Goal: Task Accomplishment & Management: Manage account settings

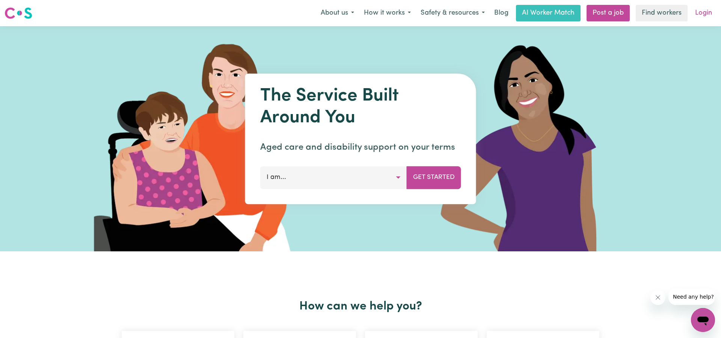
click at [707, 14] on link "Login" at bounding box center [704, 13] width 26 height 17
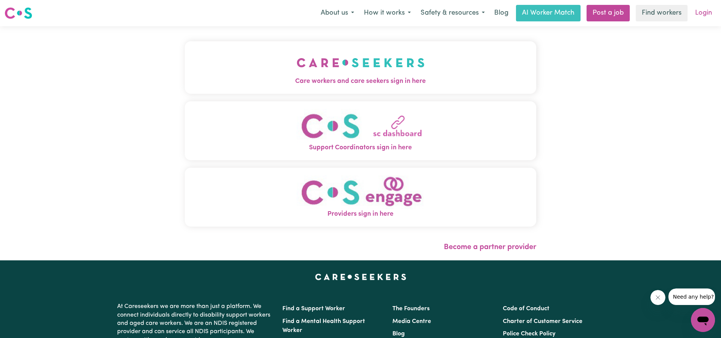
click at [707, 15] on link "Login" at bounding box center [704, 13] width 26 height 17
click at [320, 79] on span "Care workers and care seekers sign in here" at bounding box center [361, 82] width 352 height 10
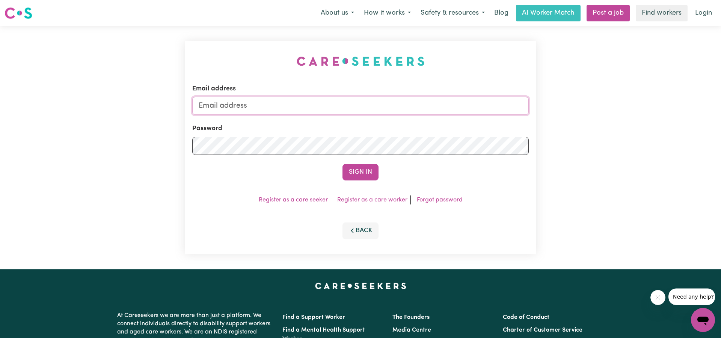
drag, startPoint x: 295, startPoint y: 104, endPoint x: 354, endPoint y: 97, distance: 59.4
click at [310, 101] on input "Email address" at bounding box center [360, 106] width 337 height 18
type input "[EMAIL_ADDRESS][DOMAIN_NAME]"
click at [361, 173] on button "Sign In" at bounding box center [361, 172] width 36 height 17
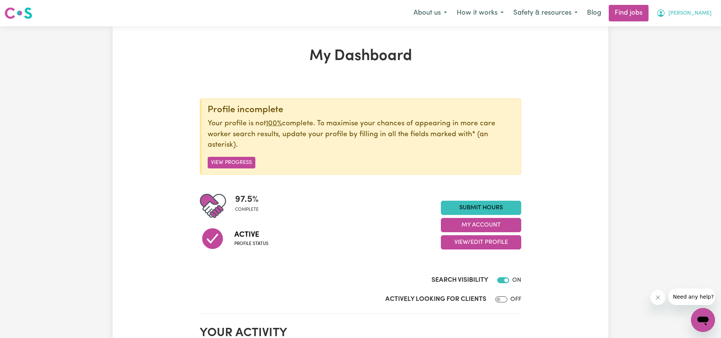
click at [695, 13] on button "[PERSON_NAME]" at bounding box center [684, 13] width 65 height 16
click at [679, 27] on link "My Account" at bounding box center [686, 29] width 59 height 14
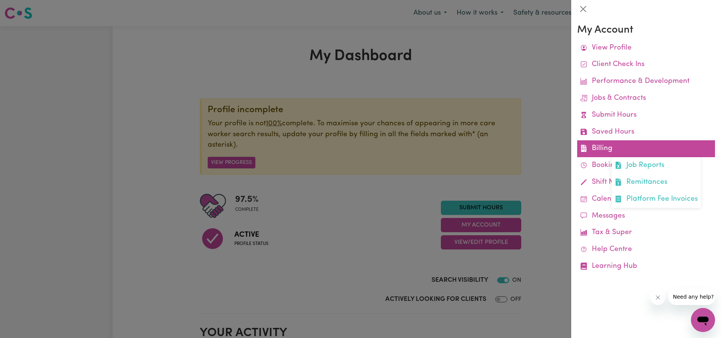
click at [596, 142] on link "Billing Job Reports Remittances Platform Fee Invoices" at bounding box center [646, 148] width 138 height 17
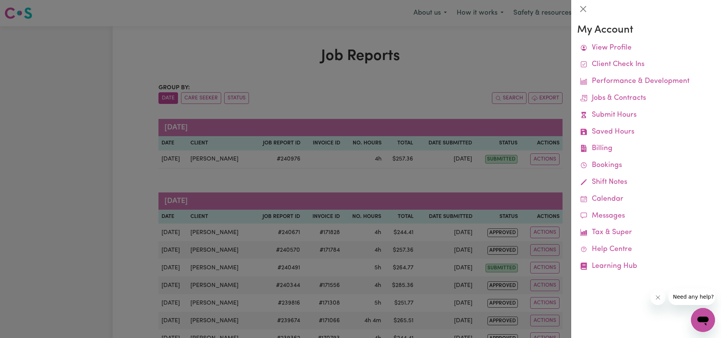
drag, startPoint x: 581, startPoint y: 11, endPoint x: 595, endPoint y: 28, distance: 22.5
click at [582, 11] on button "Close" at bounding box center [583, 9] width 12 height 12
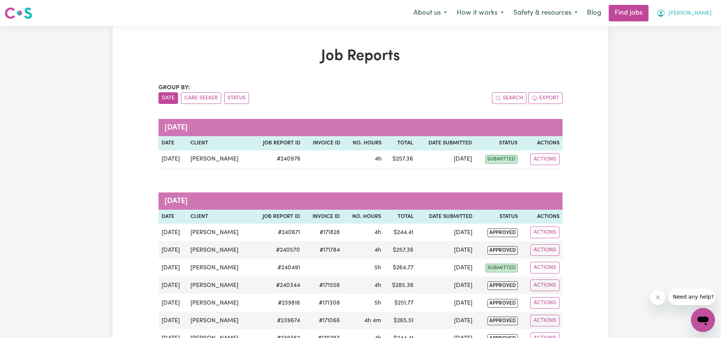
click at [697, 14] on span "[PERSON_NAME]" at bounding box center [690, 13] width 43 height 8
click at [680, 29] on link "My Account" at bounding box center [686, 29] width 59 height 14
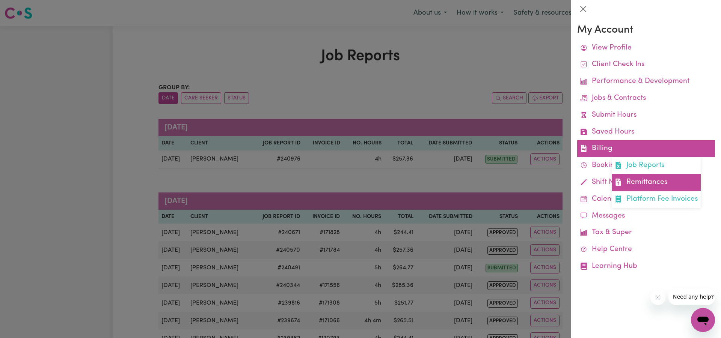
click at [633, 177] on link "Remittances" at bounding box center [656, 182] width 89 height 17
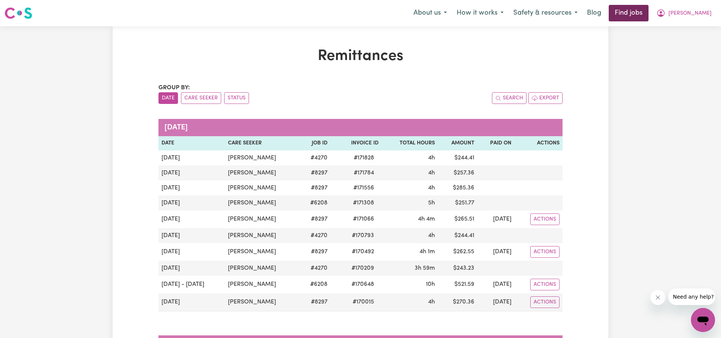
click at [649, 16] on link "Find jobs" at bounding box center [629, 13] width 40 height 17
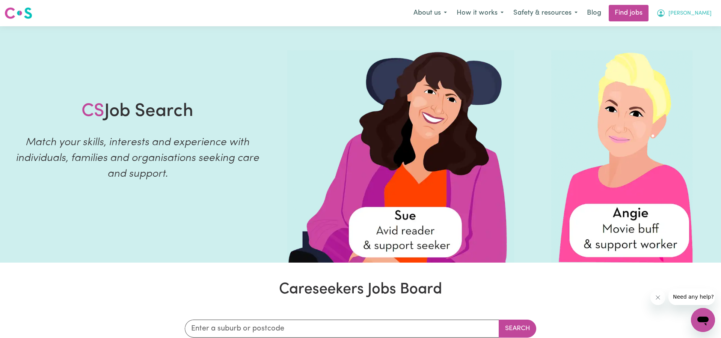
click at [702, 12] on span "[PERSON_NAME]" at bounding box center [690, 13] width 43 height 8
click at [667, 54] on link "Logout" at bounding box center [686, 57] width 59 height 14
